Goal: Task Accomplishment & Management: Manage account settings

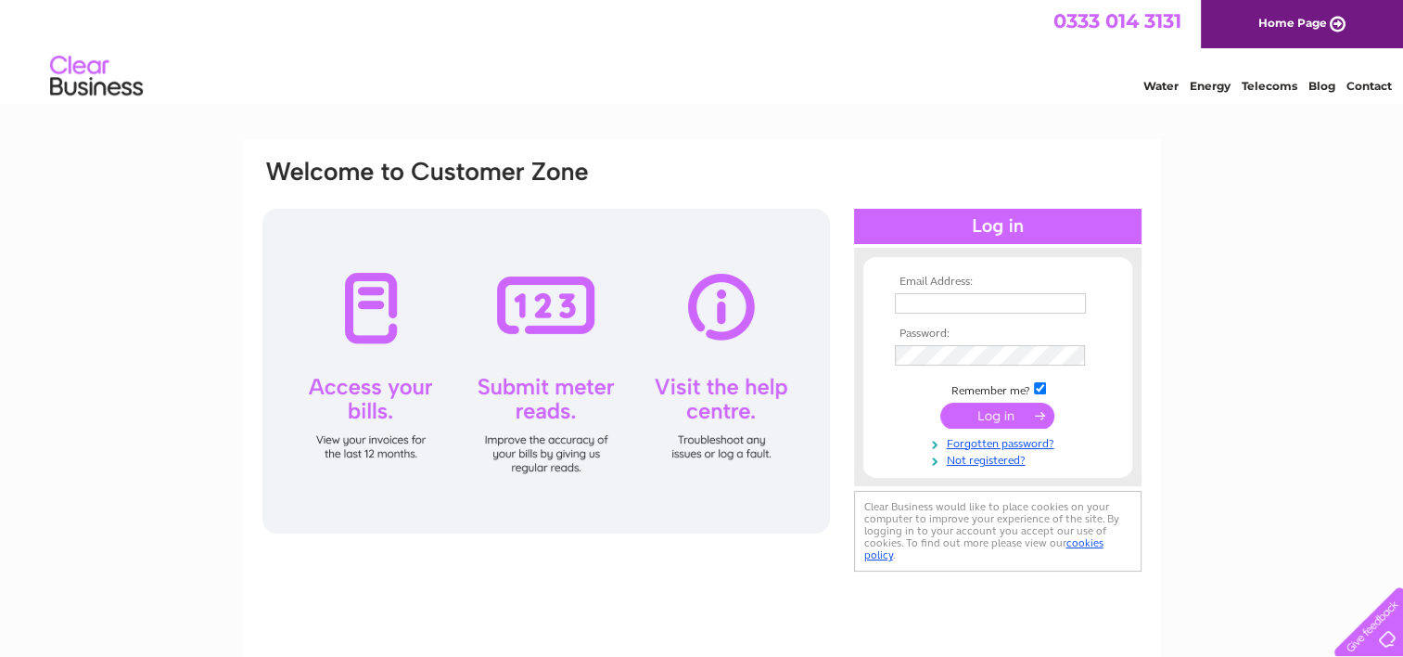
type input "nina@mossandcotrading.co.uk"
click at [1012, 415] on input "submit" at bounding box center [997, 415] width 114 height 26
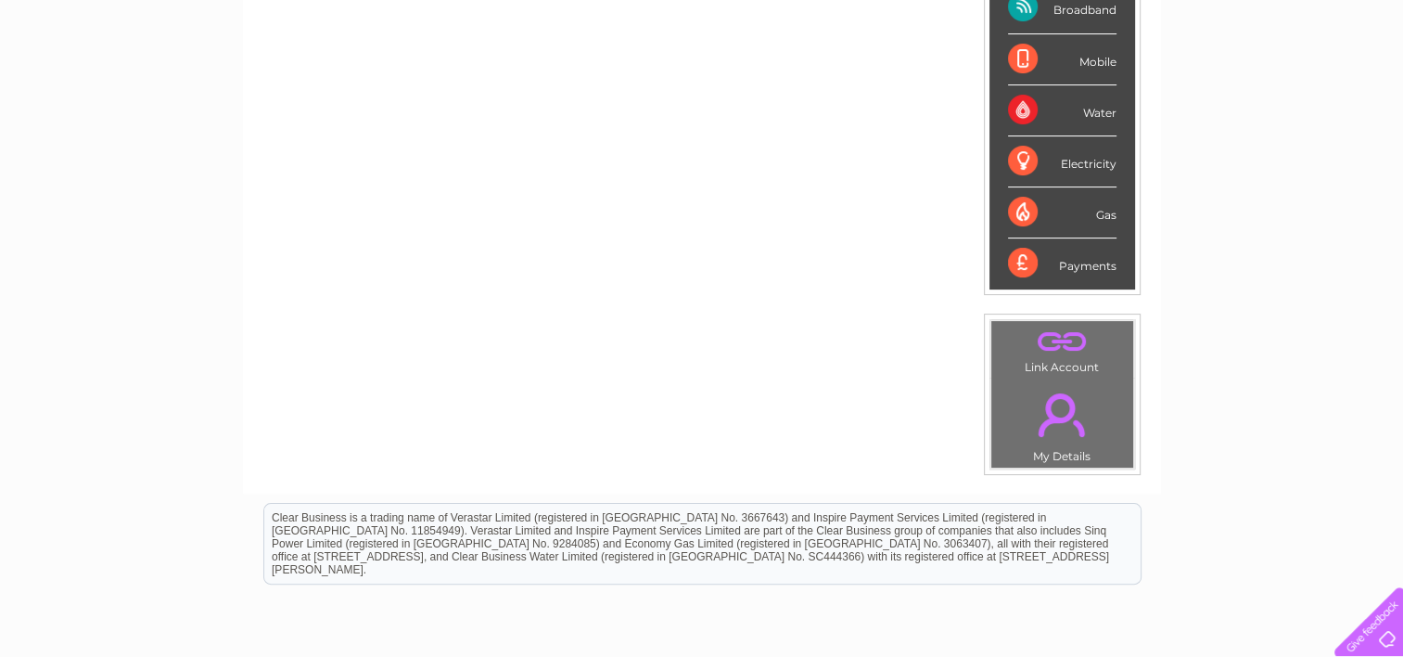
scroll to position [185, 0]
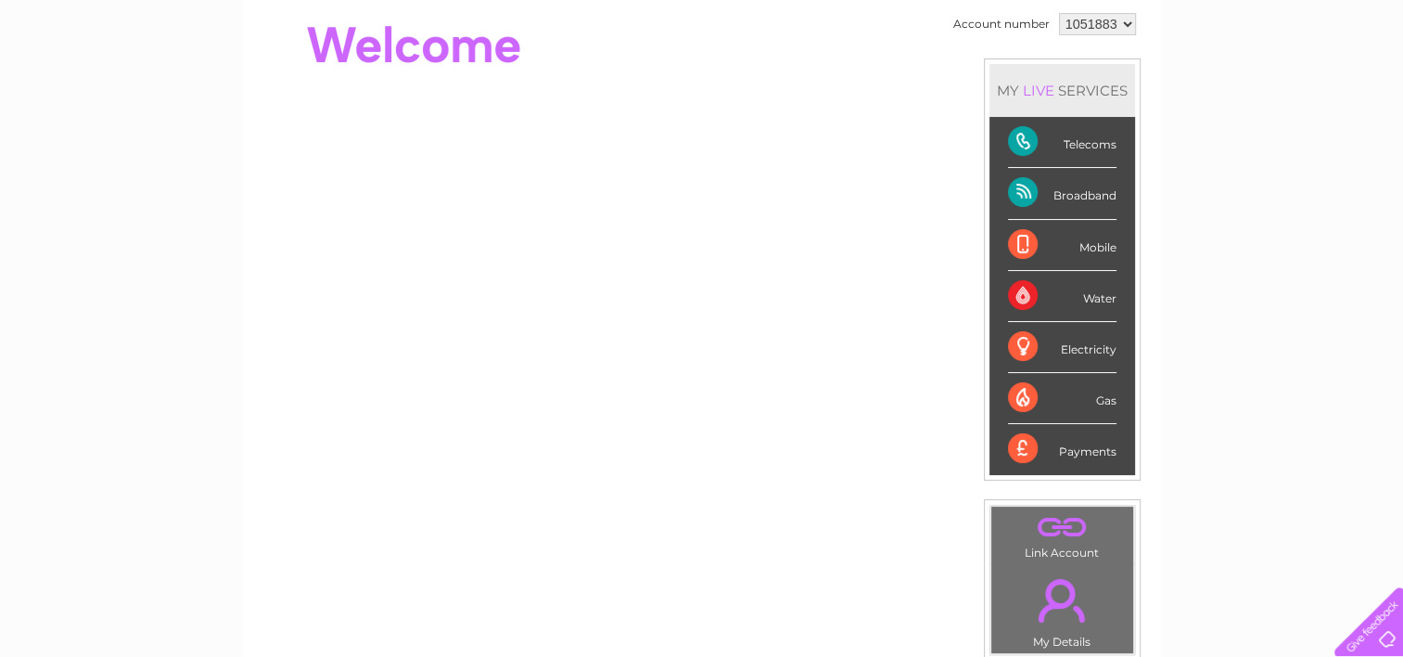
drag, startPoint x: 1021, startPoint y: 190, endPoint x: 1029, endPoint y: 178, distance: 14.7
click at [1022, 189] on div "Broadband" at bounding box center [1062, 193] width 109 height 51
click at [1022, 134] on div "Telecoms" at bounding box center [1062, 142] width 109 height 51
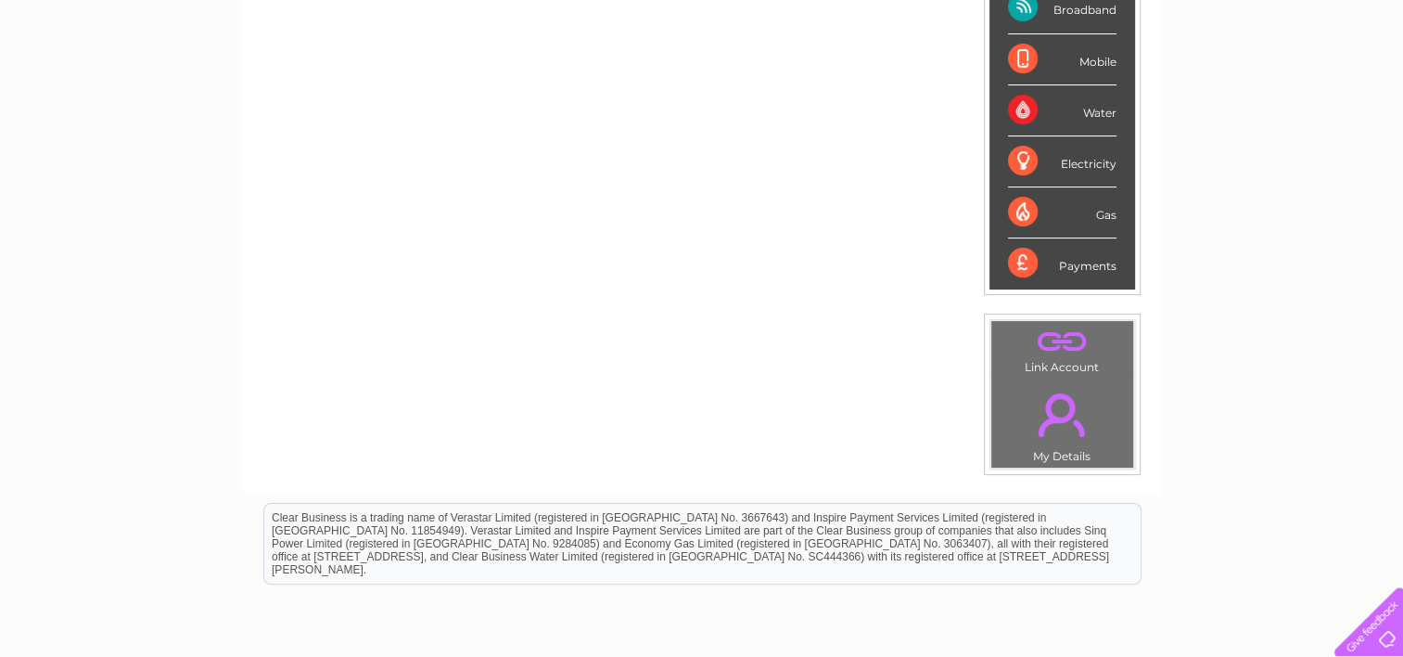
scroll to position [0, 0]
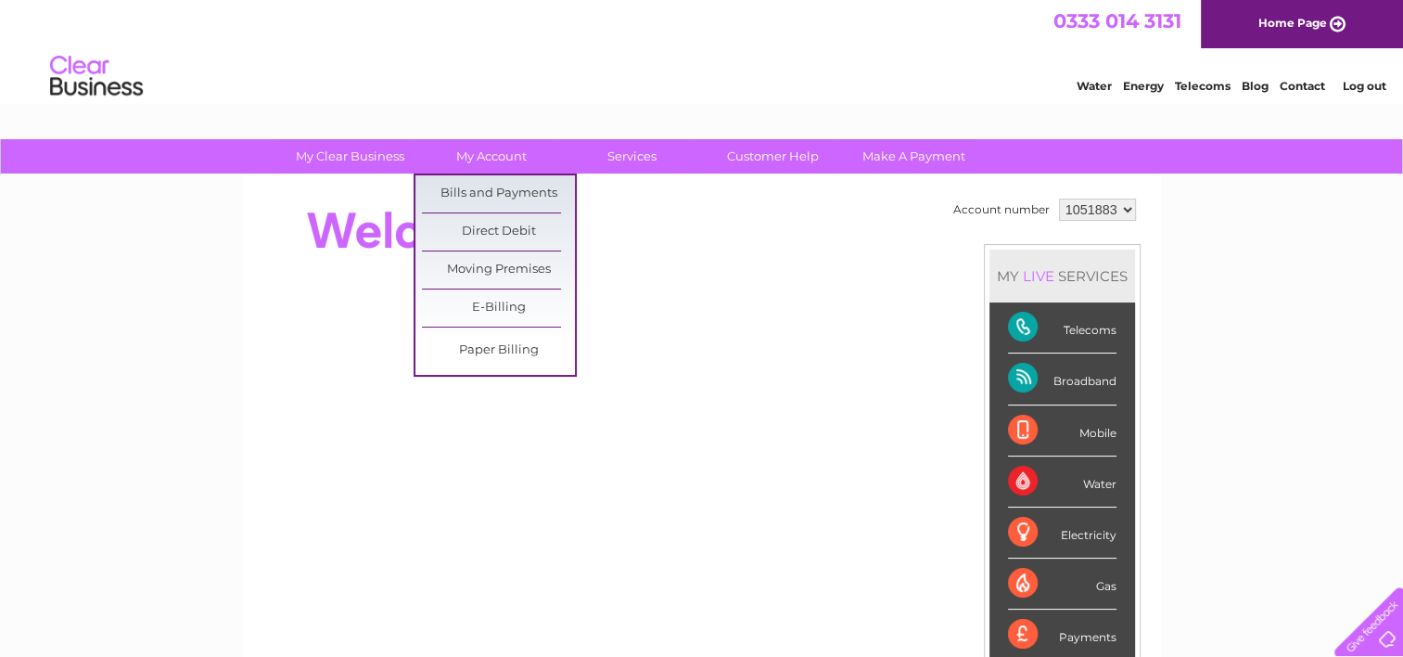
click at [493, 173] on ul "Bills and Payments Direct Debit Moving Premises E-Billing Paper Billing" at bounding box center [495, 274] width 163 height 203
click at [492, 178] on link "Bills and Payments" at bounding box center [498, 193] width 153 height 37
click at [479, 197] on link "Bills and Payments" at bounding box center [498, 193] width 153 height 37
click at [479, 187] on link "Bills and Payments" at bounding box center [498, 193] width 153 height 37
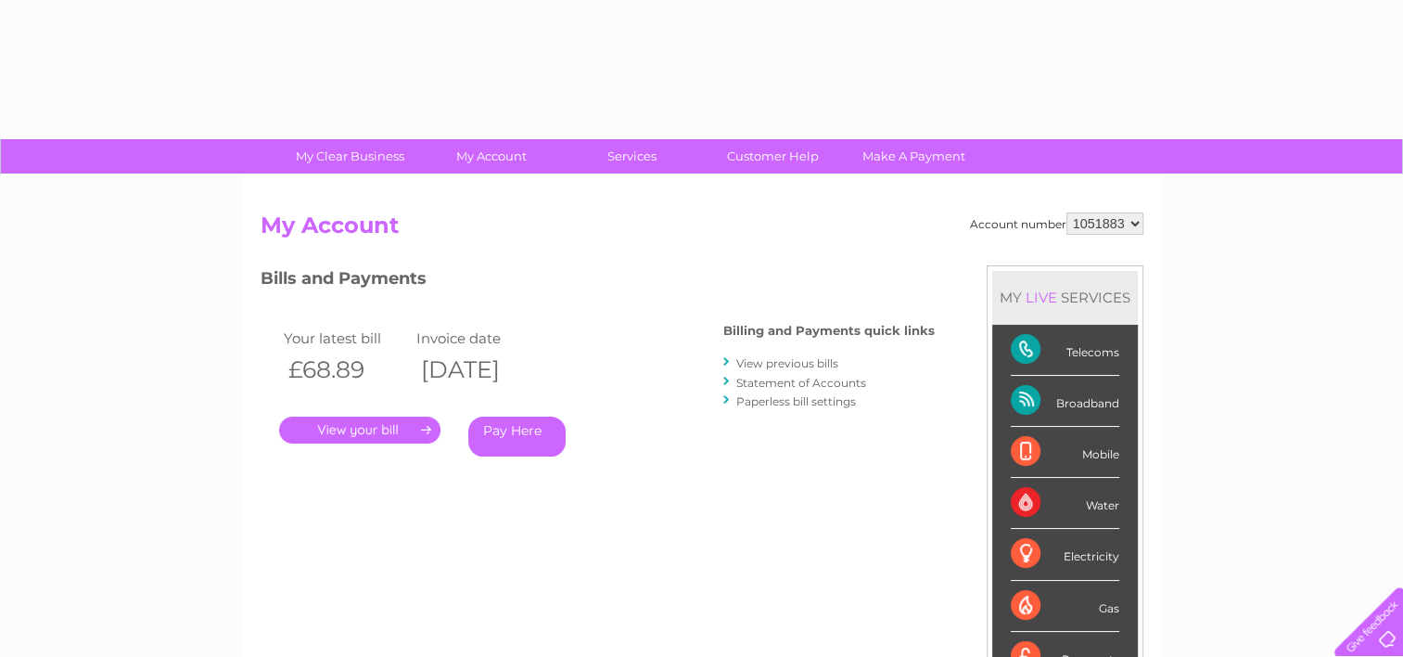
click at [362, 419] on link "." at bounding box center [359, 429] width 161 height 27
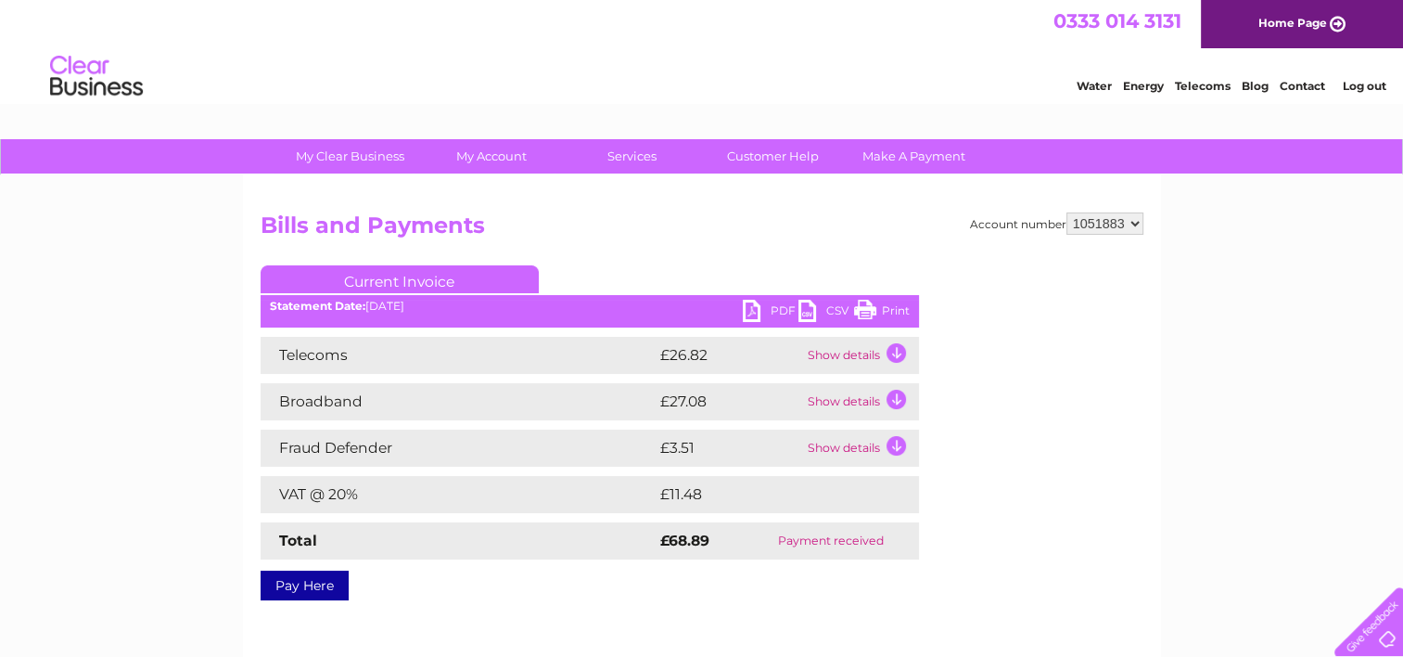
click at [753, 312] on link "PDF" at bounding box center [771, 313] width 56 height 27
